Goal: Check status: Check status

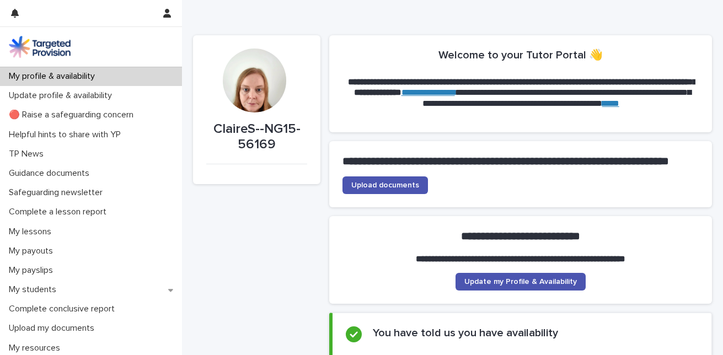
click at [396, 167] on strong "**********" at bounding box center [506, 161] width 327 height 11
click at [381, 194] on link "Upload documents" at bounding box center [386, 186] width 86 height 18
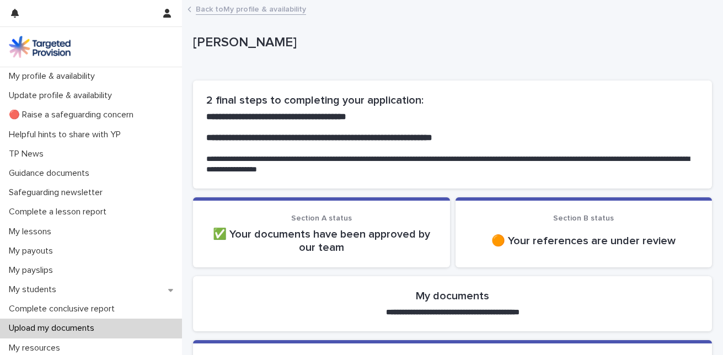
click at [513, 247] on p "🟠 Your references are under review" at bounding box center [584, 241] width 231 height 13
drag, startPoint x: 513, startPoint y: 247, endPoint x: 495, endPoint y: 232, distance: 23.9
click at [495, 232] on div "🟠 Your references are under review" at bounding box center [584, 241] width 231 height 26
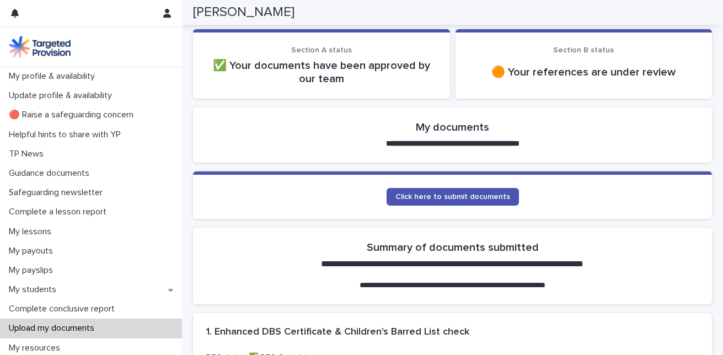
scroll to position [171, 0]
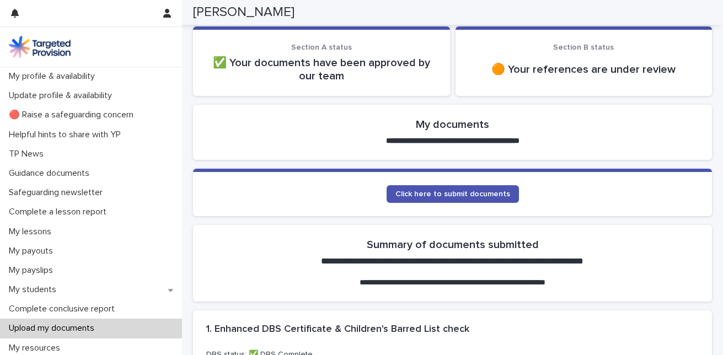
click at [486, 141] on strong "**********" at bounding box center [453, 141] width 134 height 8
click at [523, 82] on div "🟠 Your references are under review" at bounding box center [584, 69] width 231 height 26
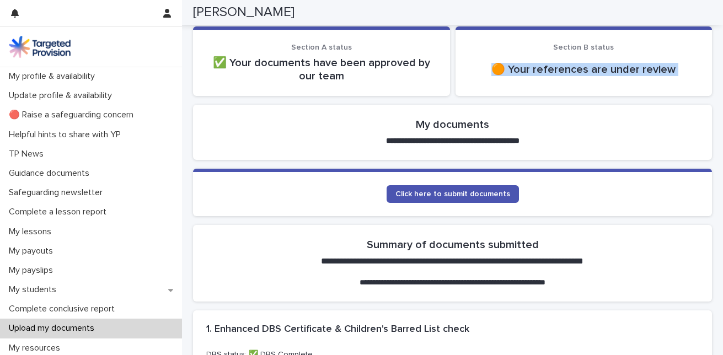
click at [523, 82] on div "🟠 Your references are under review" at bounding box center [584, 69] width 231 height 26
drag, startPoint x: 523, startPoint y: 82, endPoint x: 502, endPoint y: 59, distance: 30.9
click at [502, 59] on div "🟠 Your references are under review" at bounding box center [584, 69] width 231 height 26
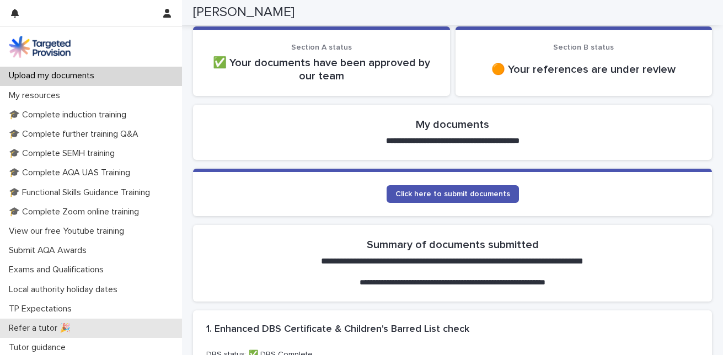
scroll to position [251, 0]
